Goal: Transaction & Acquisition: Purchase product/service

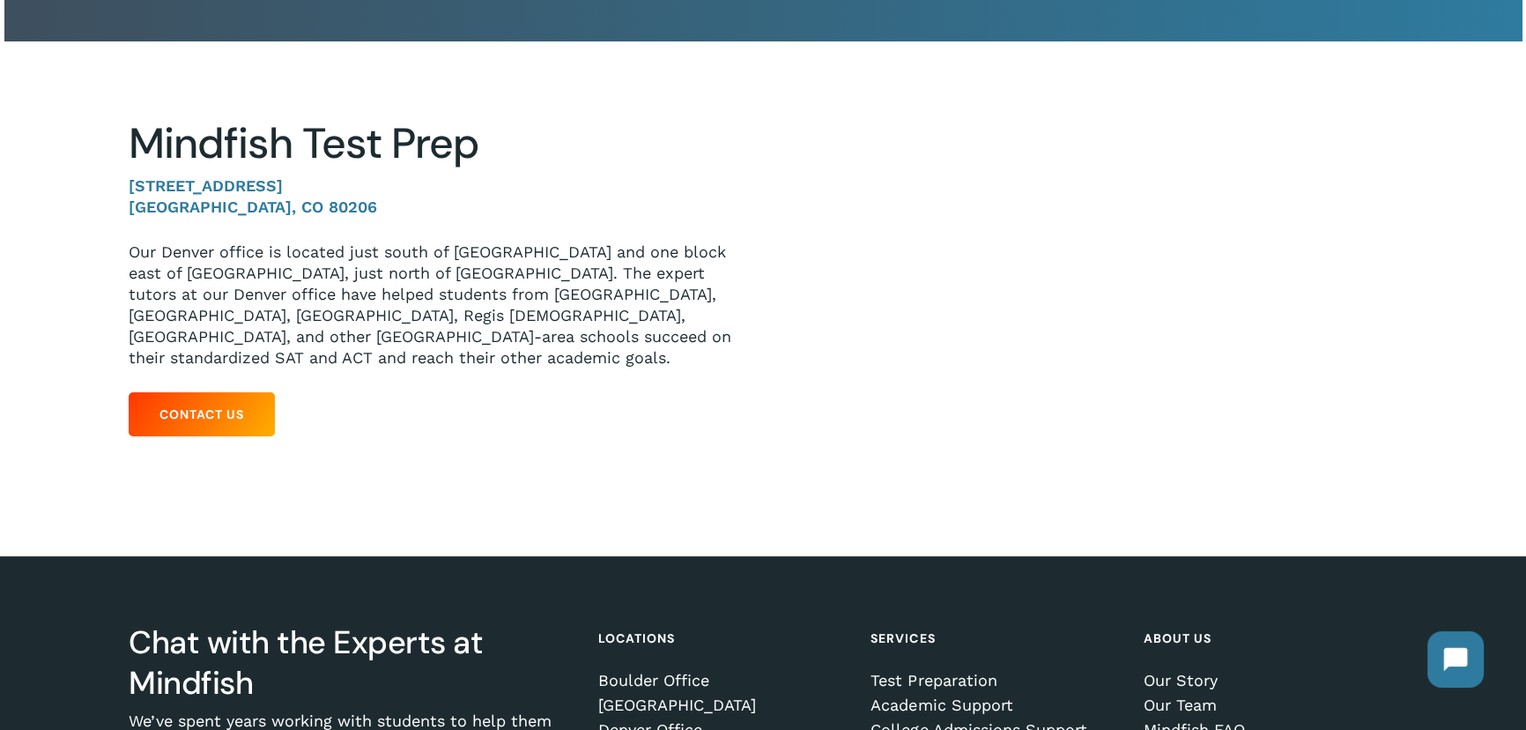
scroll to position [227, 0]
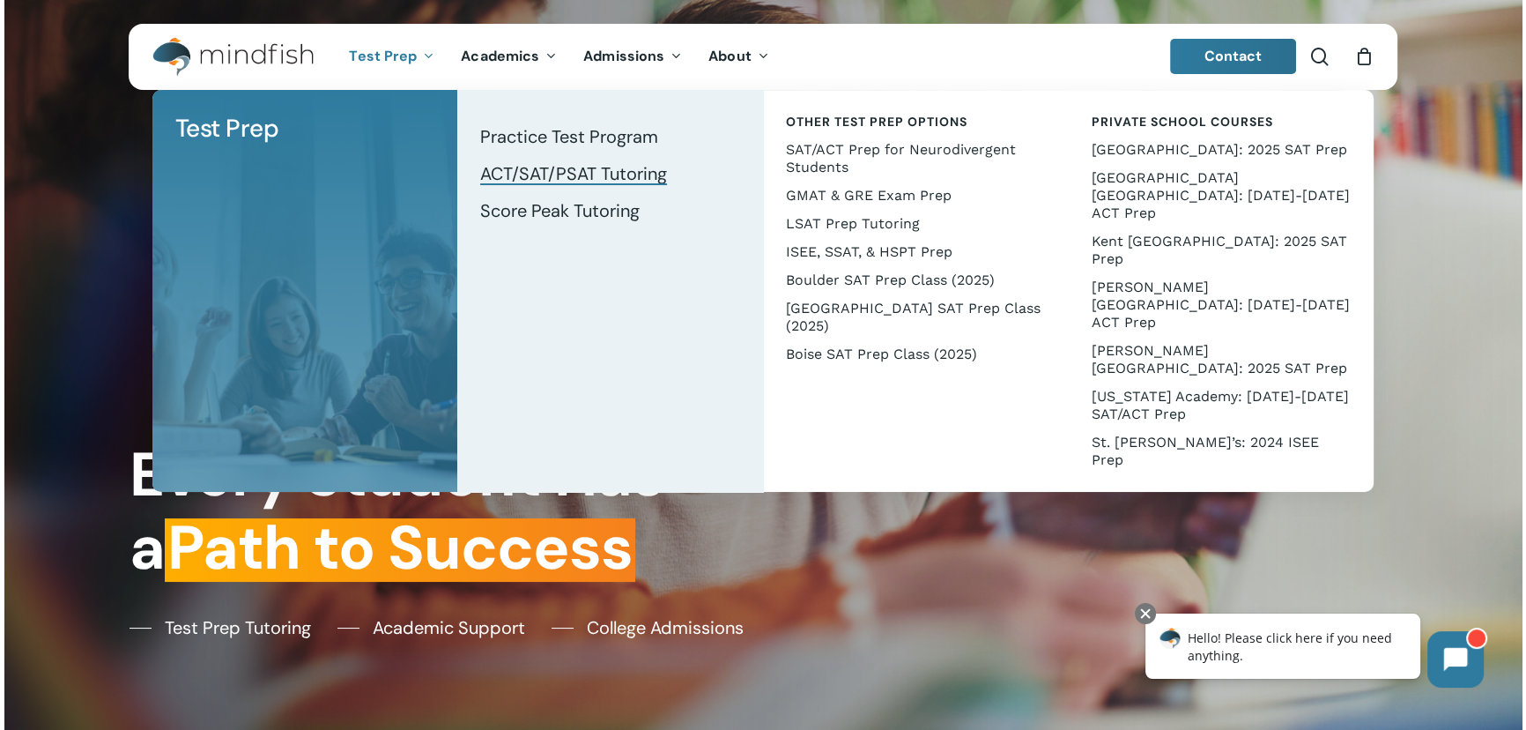
click at [546, 173] on span "ACT/SAT/PSAT Tutoring" at bounding box center [573, 173] width 187 height 23
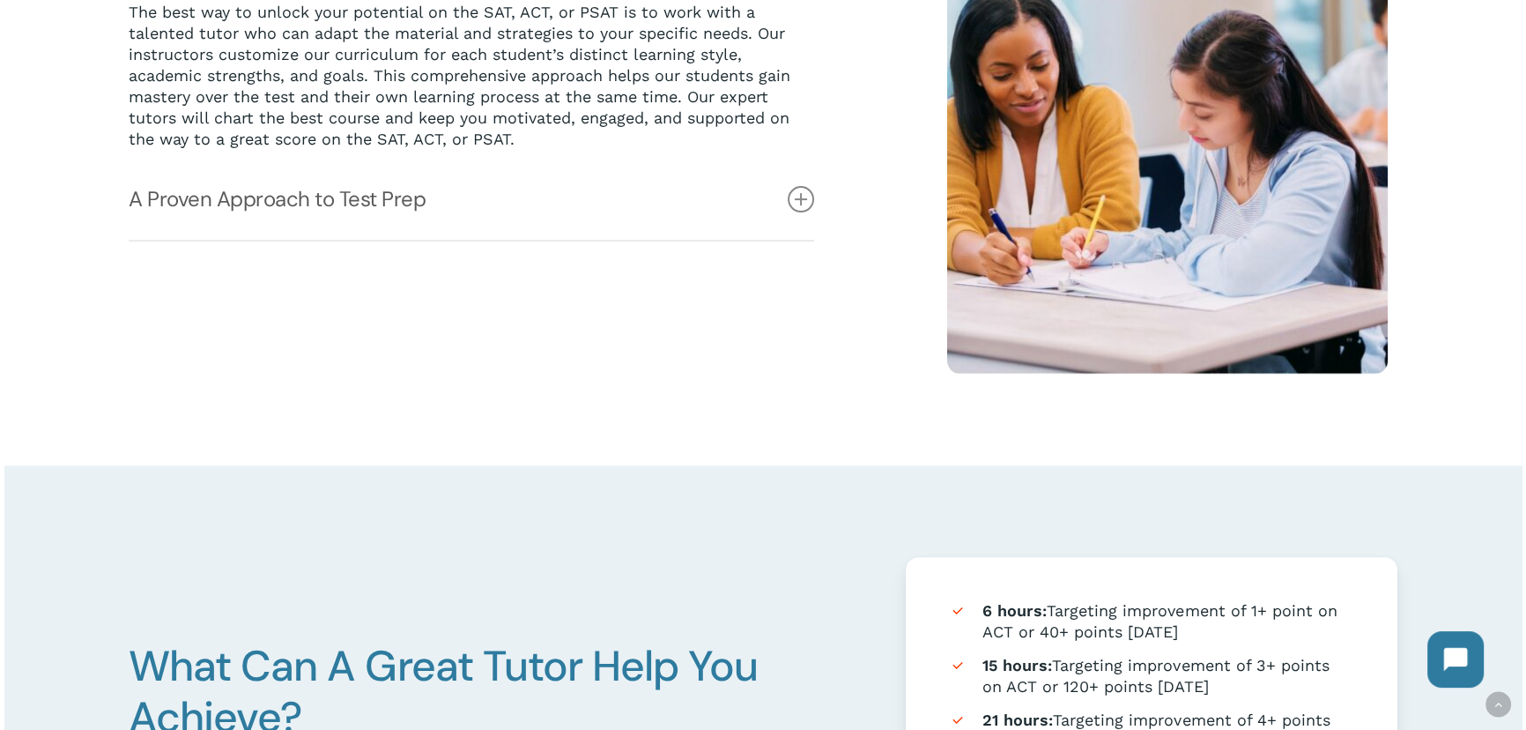
scroll to position [626, 0]
click at [797, 200] on icon at bounding box center [801, 199] width 26 height 26
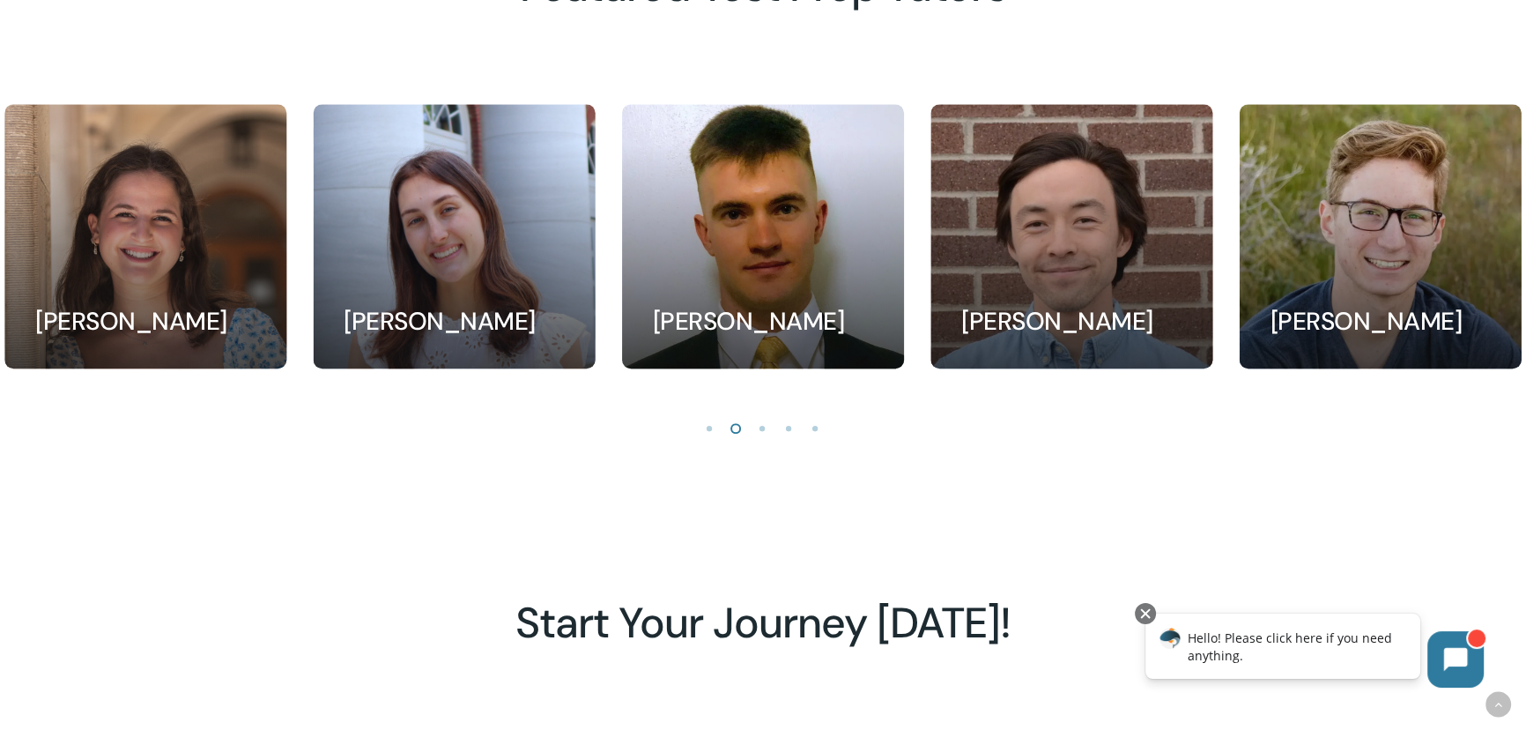
scroll to position [1837, 0]
click at [761, 432] on li "Page dot 3" at bounding box center [763, 426] width 26 height 26
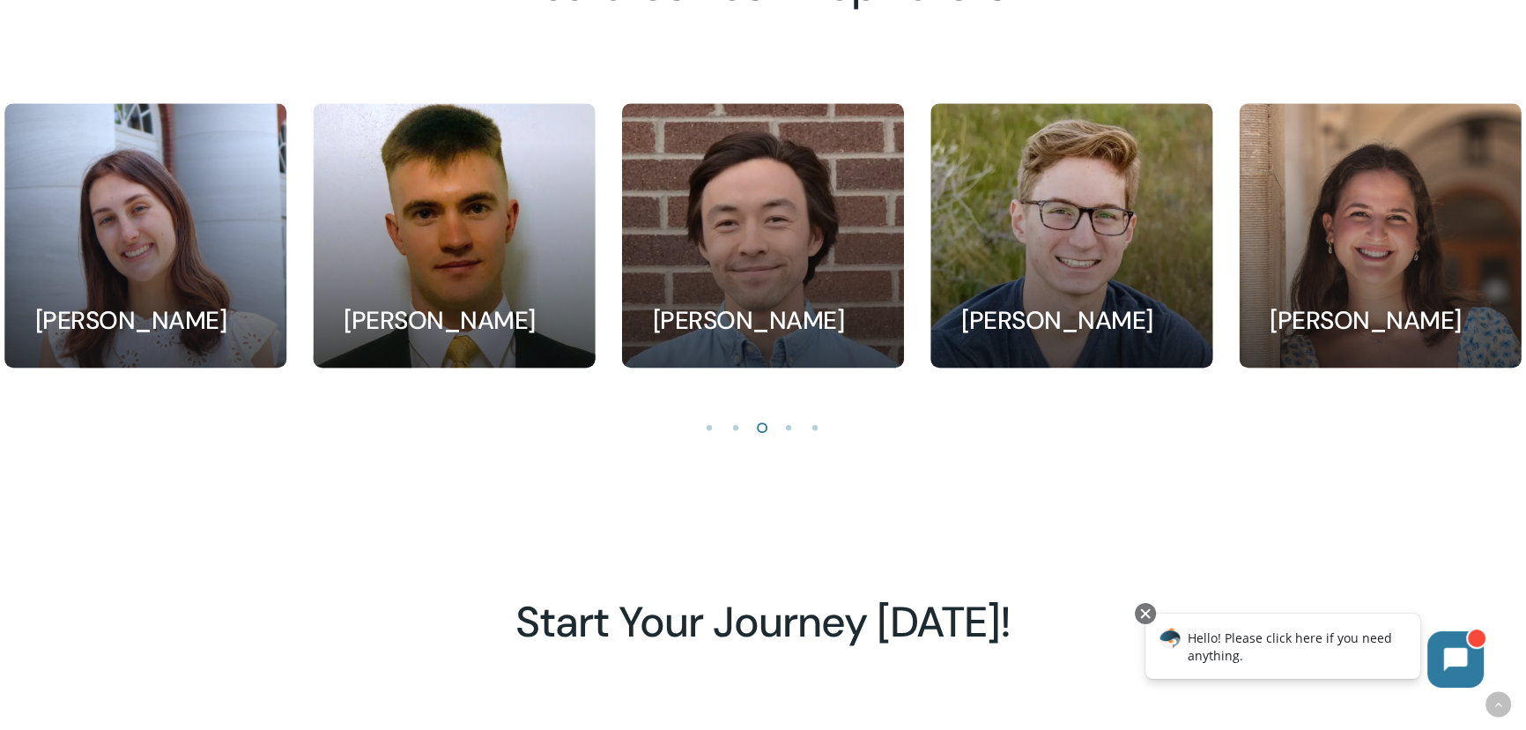
click at [791, 432] on li "Page dot 4" at bounding box center [789, 426] width 26 height 26
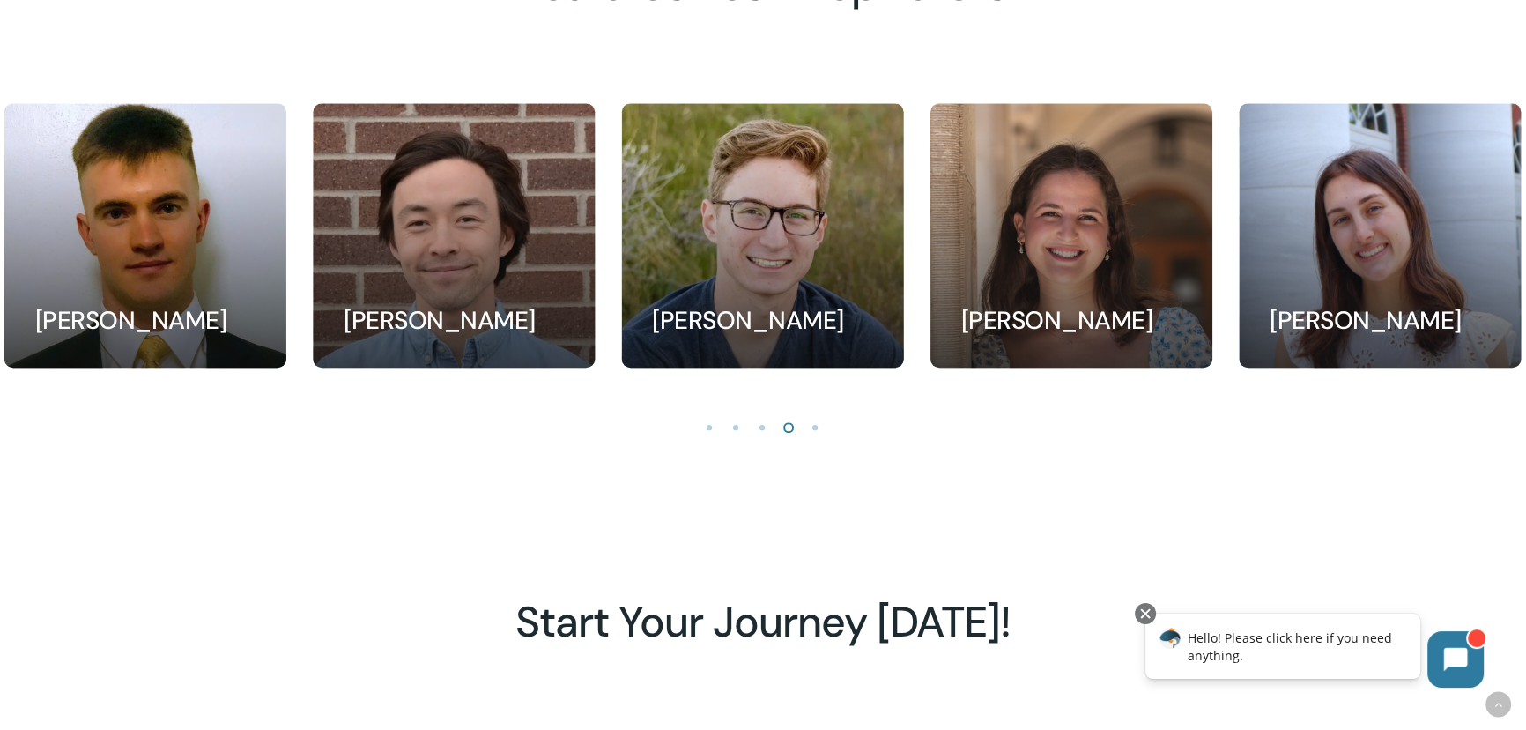
click at [813, 433] on li "Page dot 5" at bounding box center [816, 426] width 26 height 26
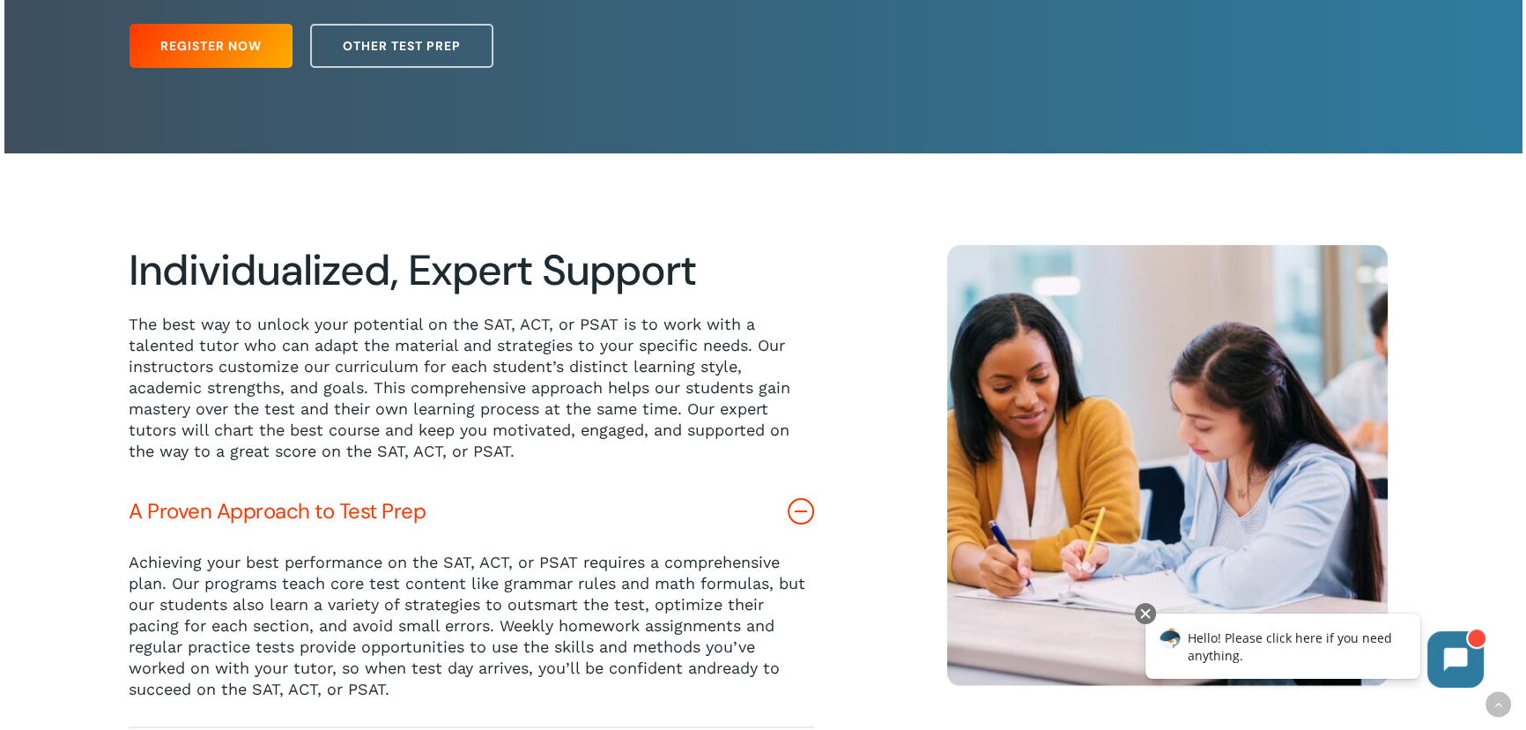
scroll to position [0, 0]
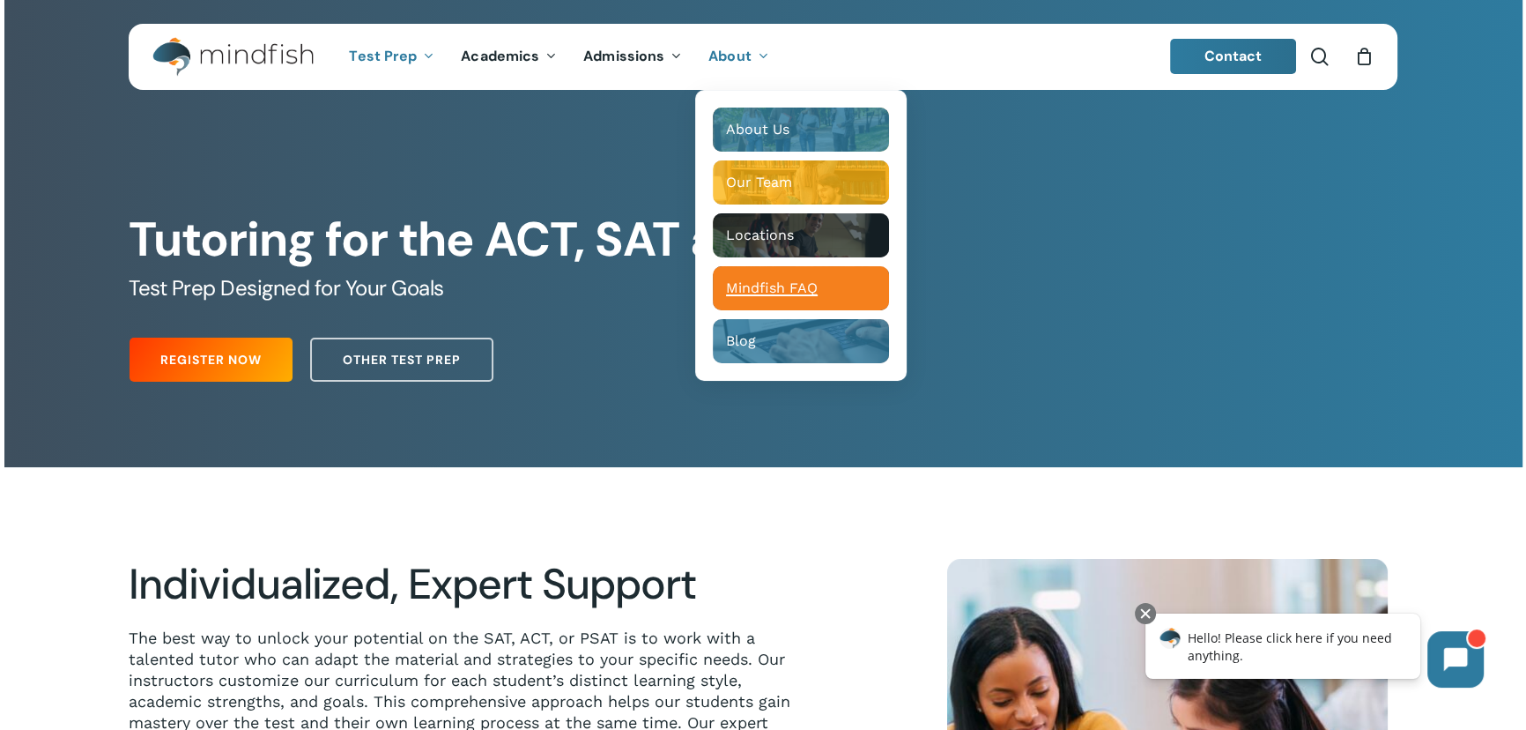
click at [784, 279] on div "Mindfish FAQ" at bounding box center [801, 288] width 150 height 18
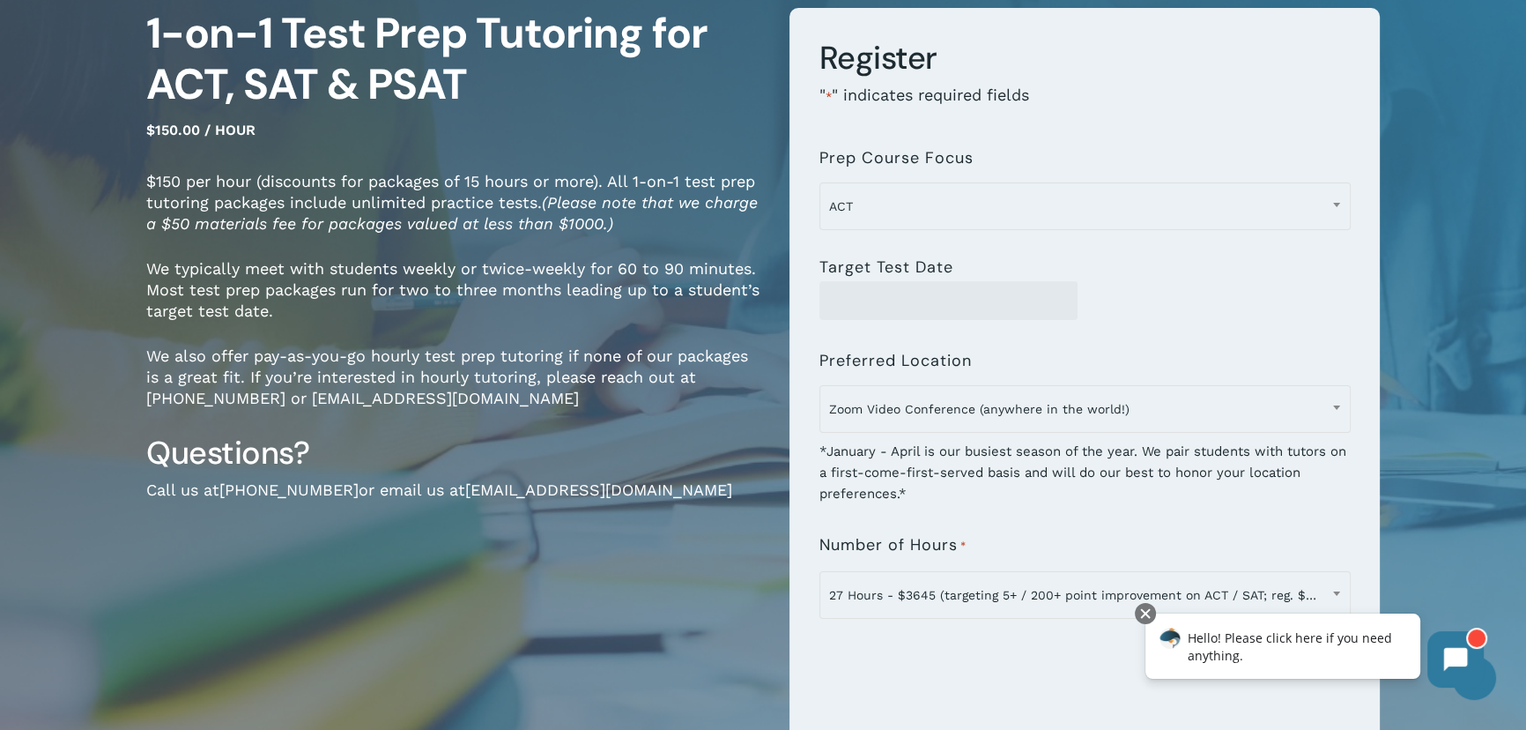
scroll to position [174, 0]
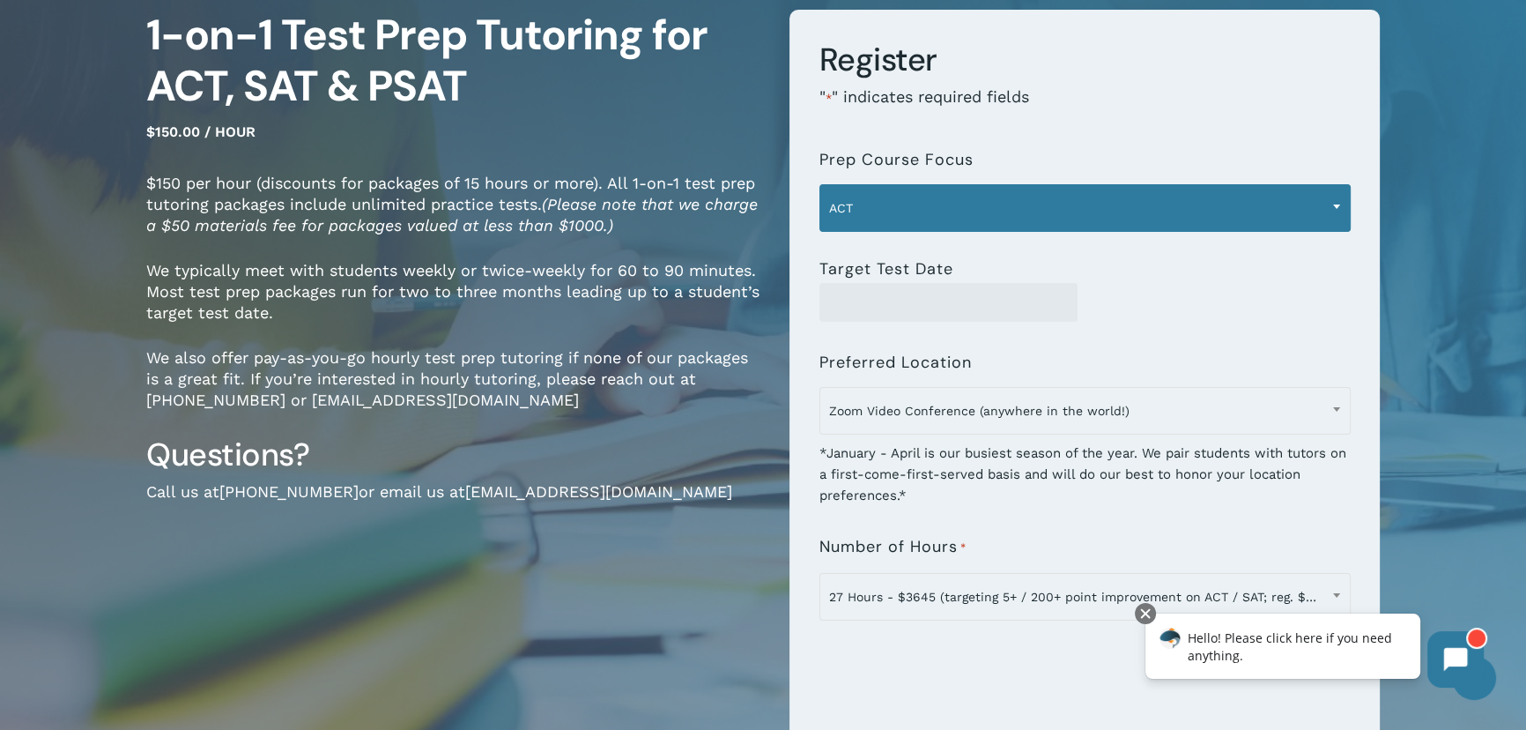
click at [867, 200] on span "ACT" at bounding box center [1085, 207] width 530 height 37
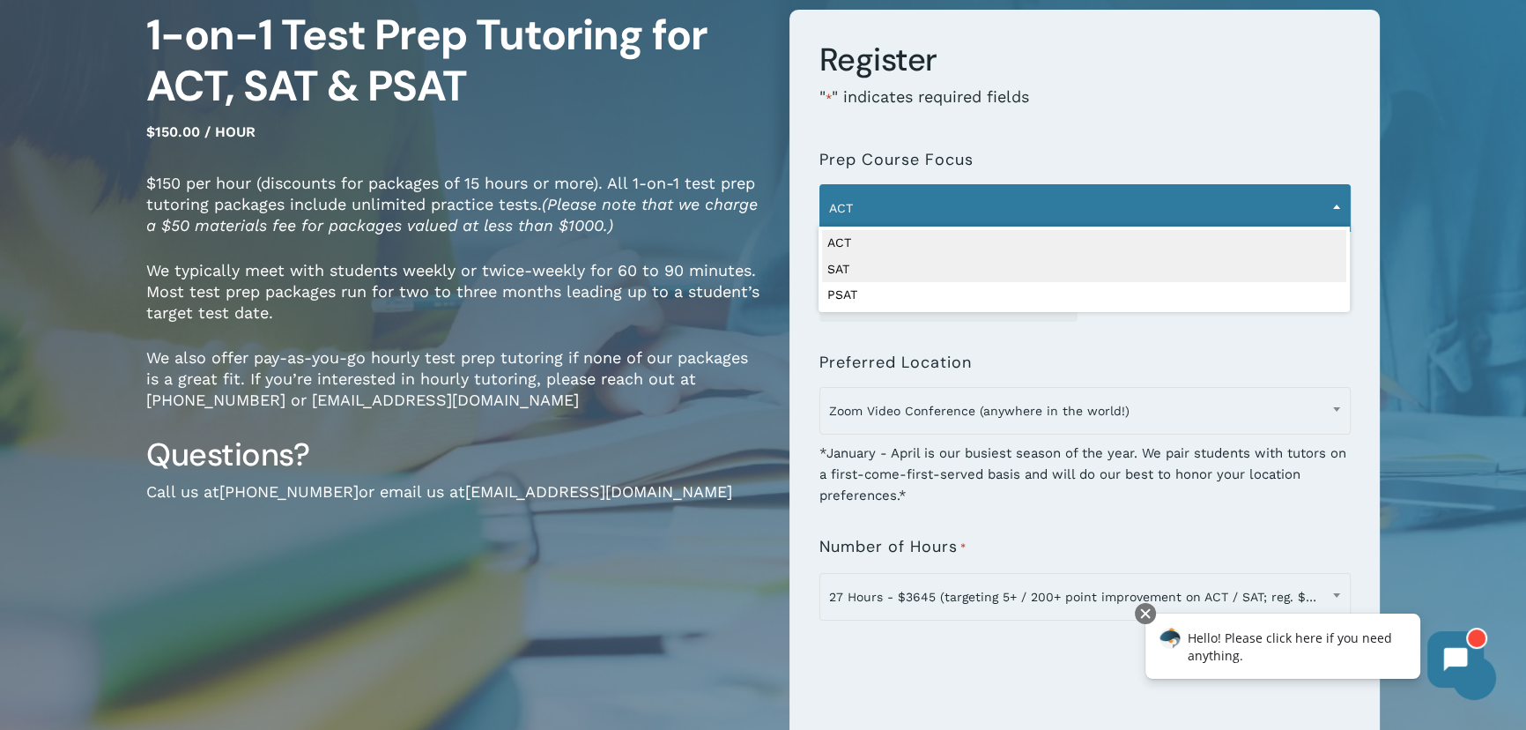
select select "***"
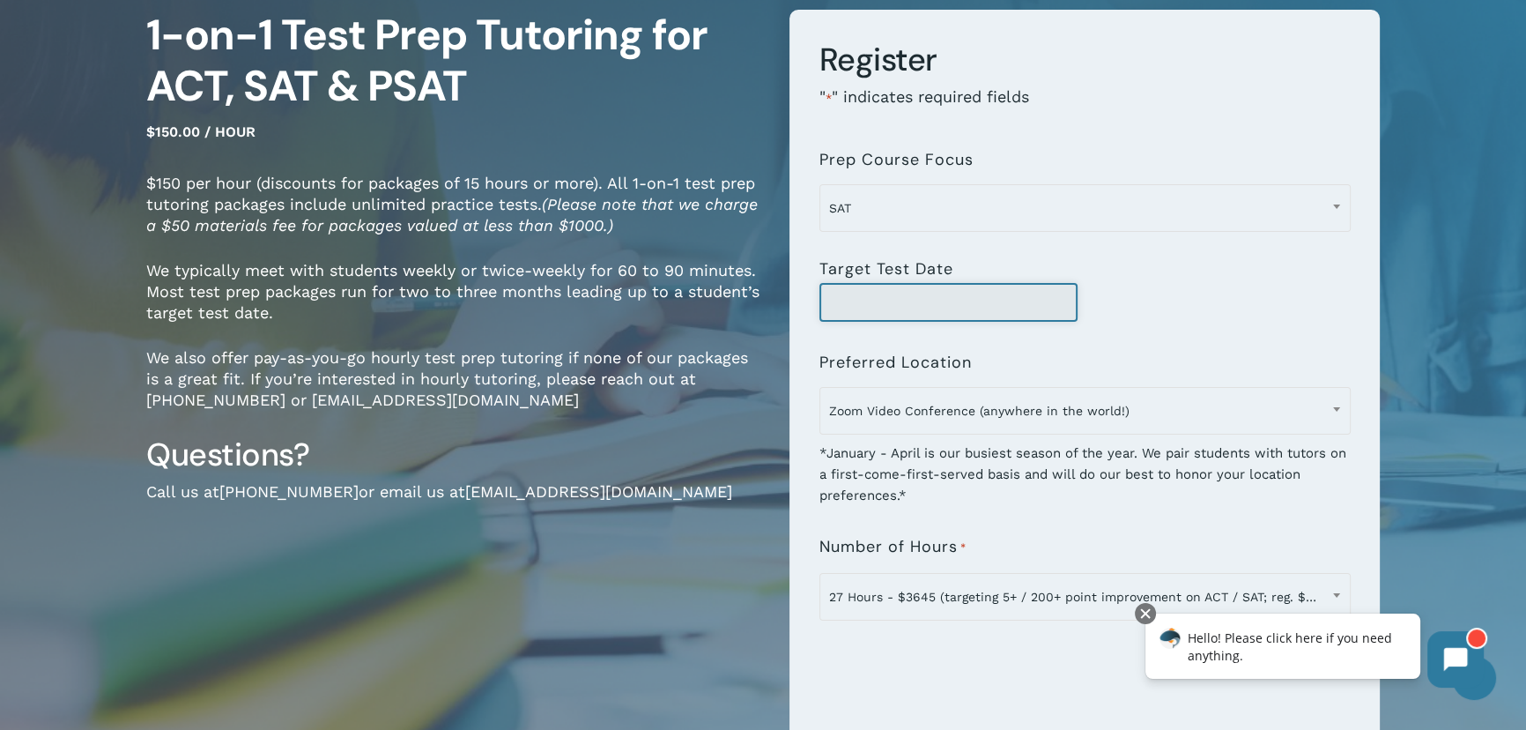
click at [901, 293] on input "Target Test Date" at bounding box center [949, 302] width 259 height 39
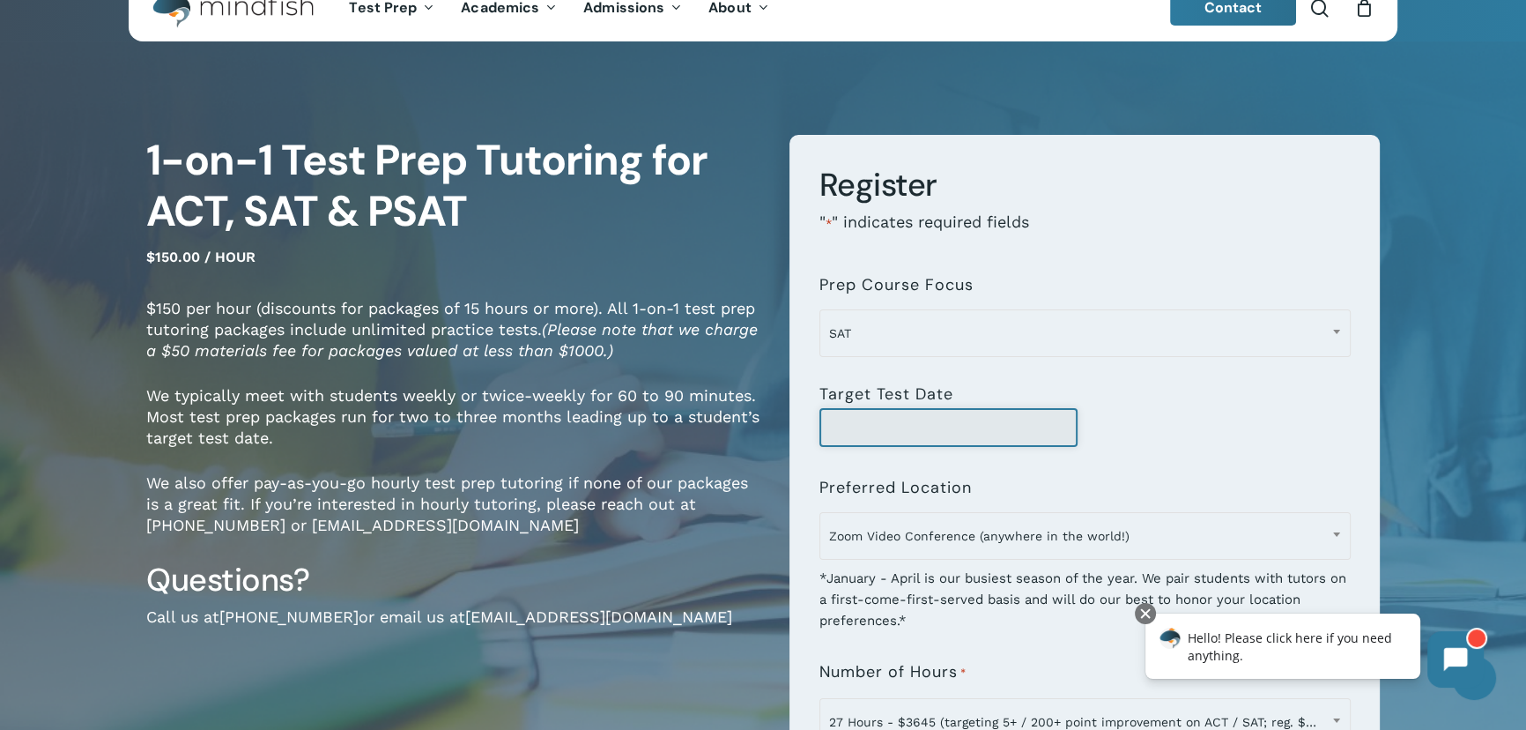
scroll to position [0, 0]
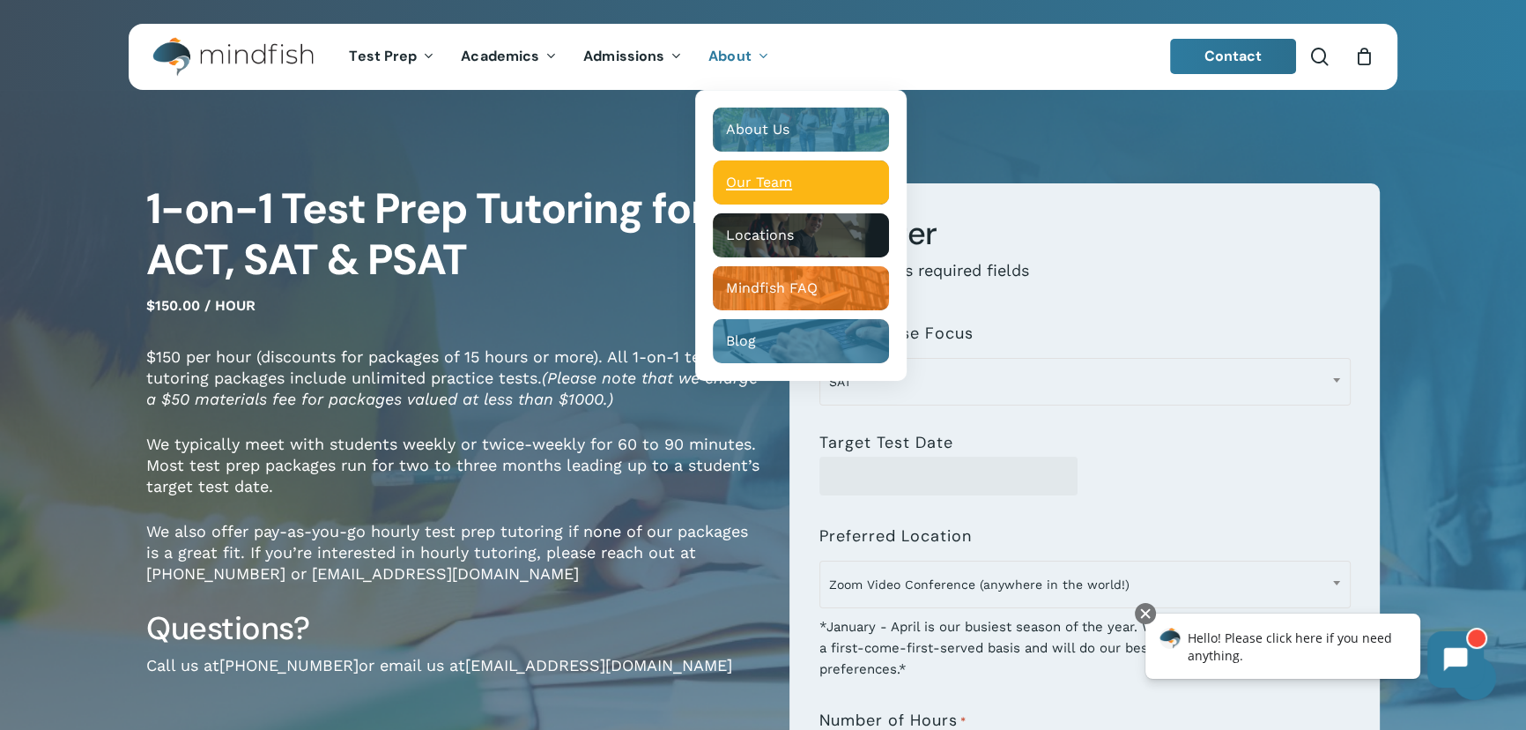
click at [751, 179] on span "Our Team" at bounding box center [759, 182] width 66 height 17
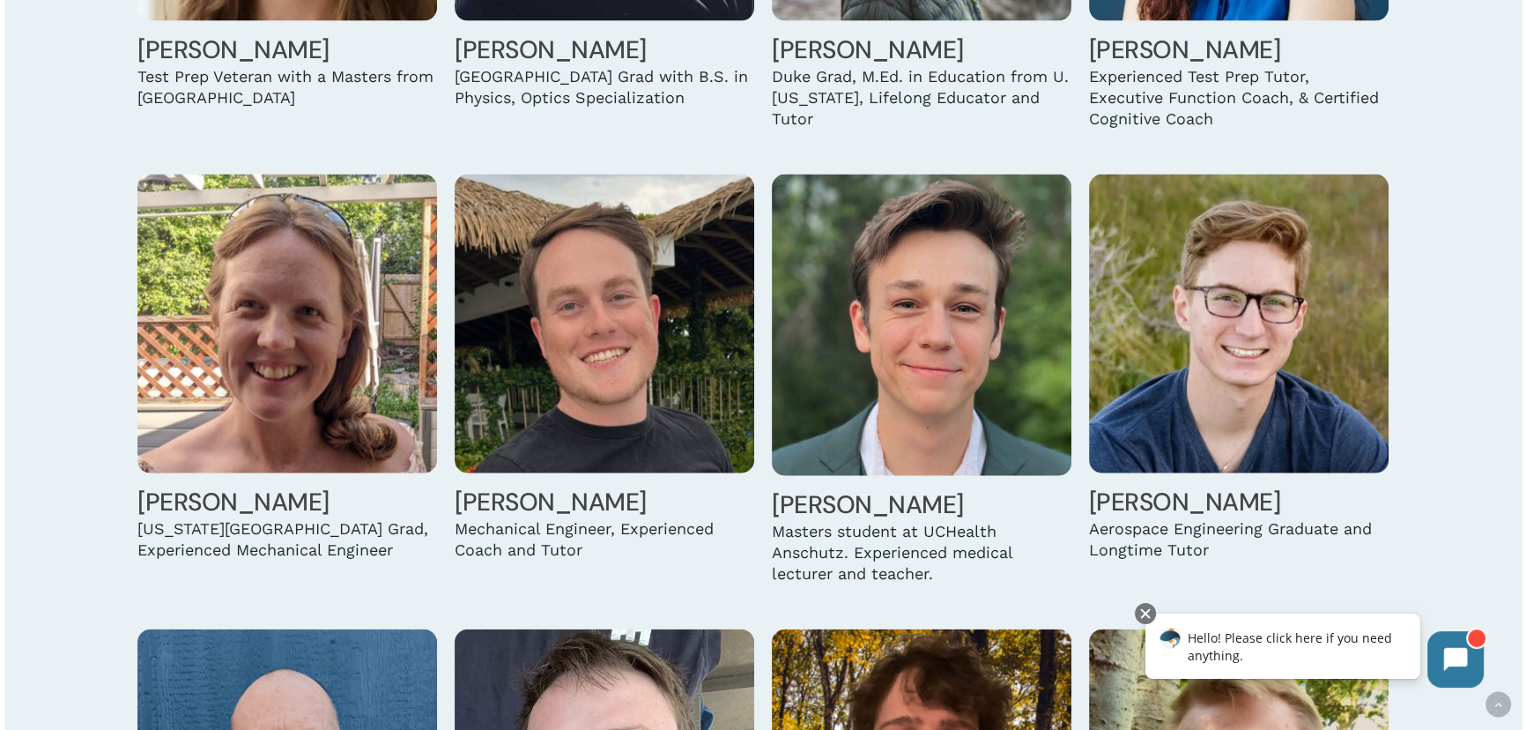
scroll to position [4894, 0]
